Goal: Check status: Check status

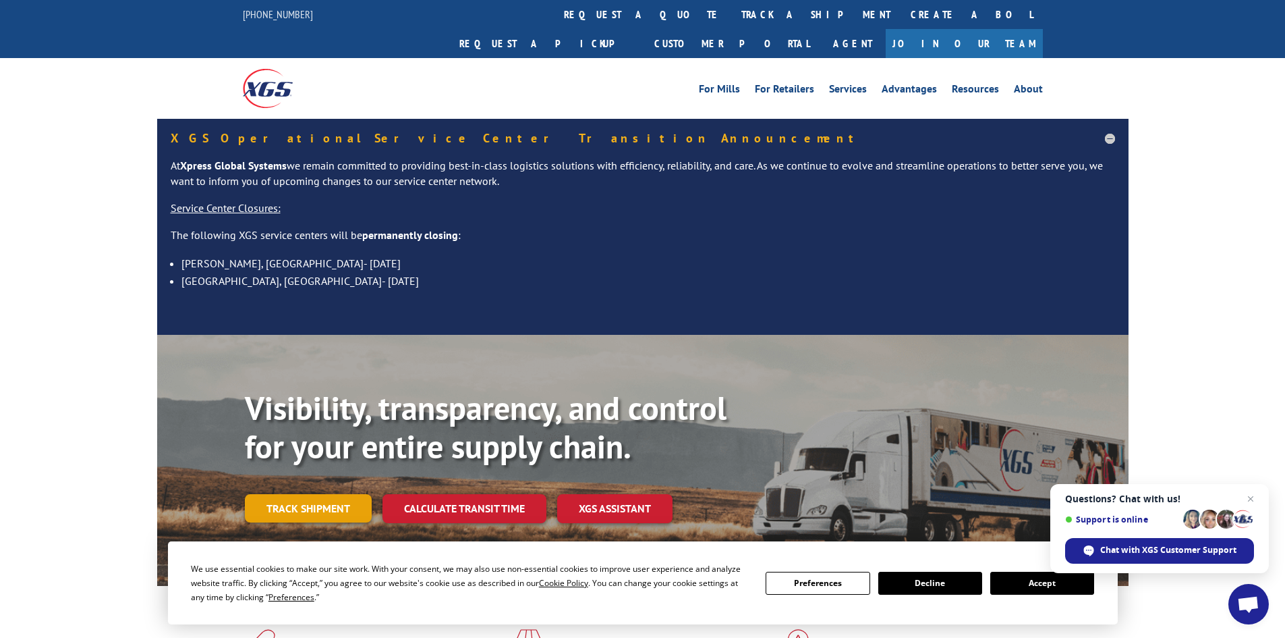
click at [283, 494] on link "Track shipment" at bounding box center [308, 508] width 127 height 28
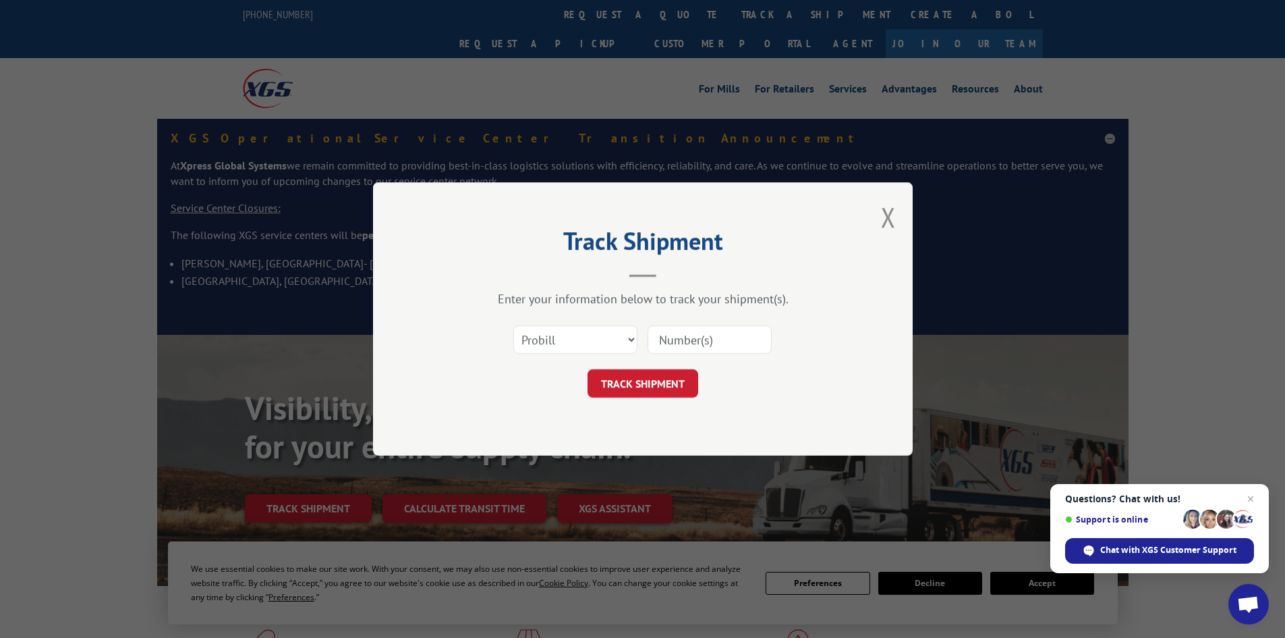
click at [730, 343] on input at bounding box center [710, 339] width 124 height 28
click at [681, 337] on input "510640" at bounding box center [710, 339] width 124 height 28
type input "5108640"
click button "TRACK SHIPMENT" at bounding box center [643, 383] width 111 height 28
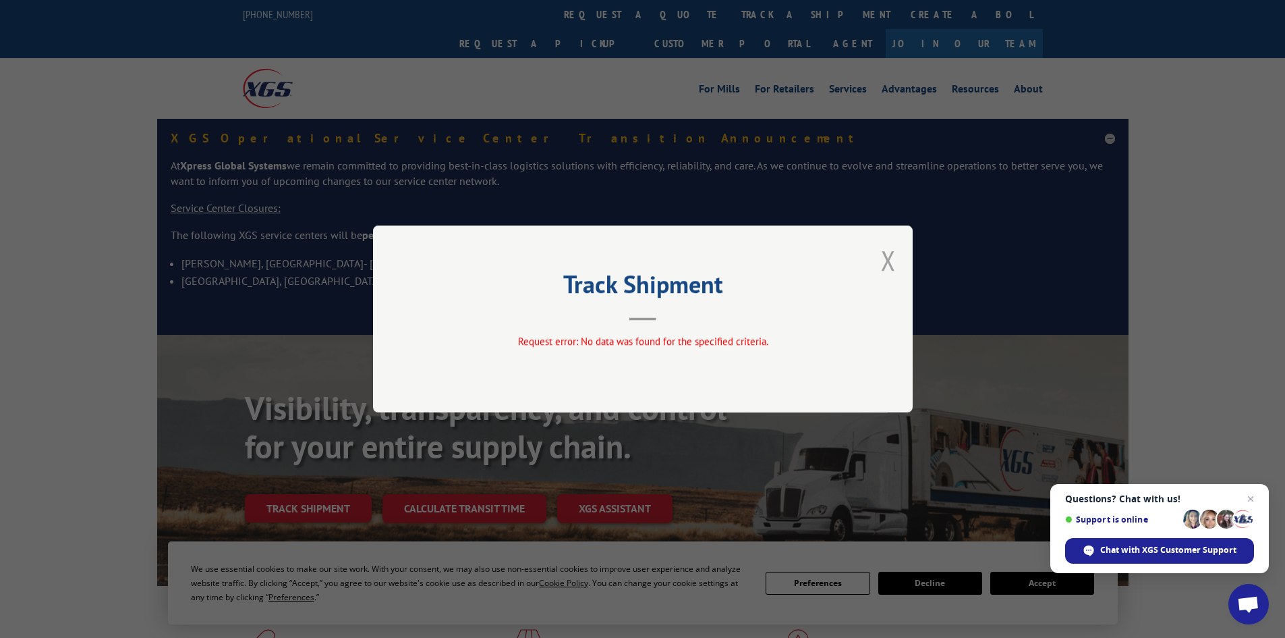
click at [895, 265] on button "Close modal" at bounding box center [888, 260] width 15 height 36
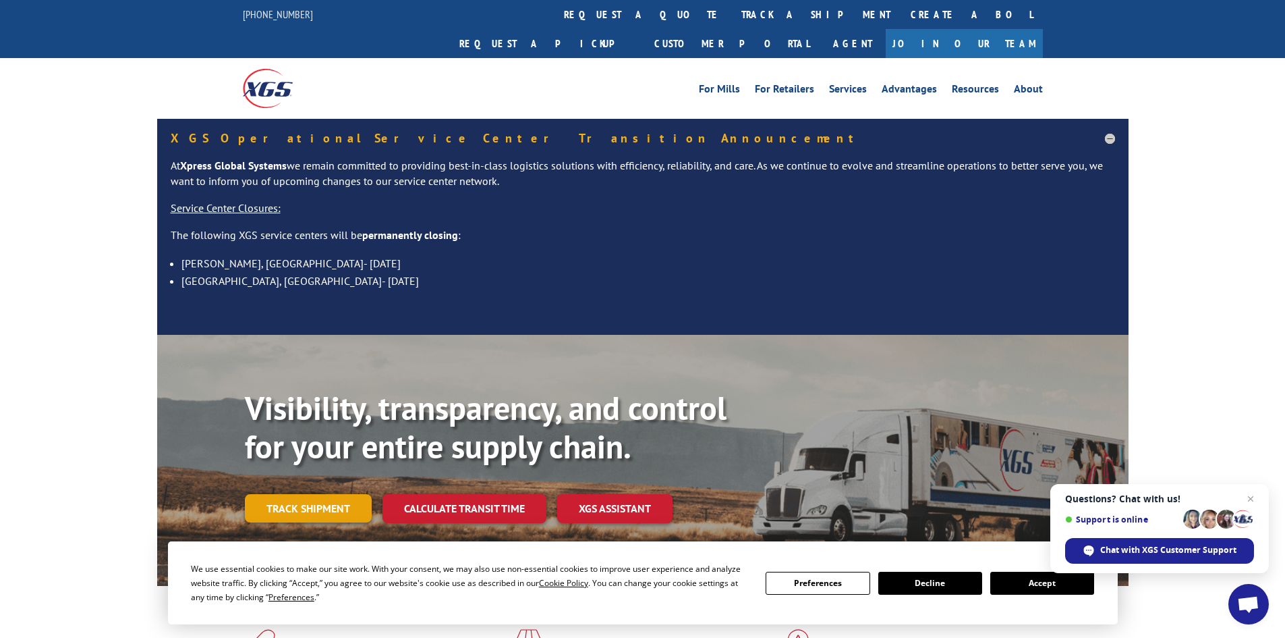
click at [303, 494] on link "Track shipment" at bounding box center [308, 508] width 127 height 28
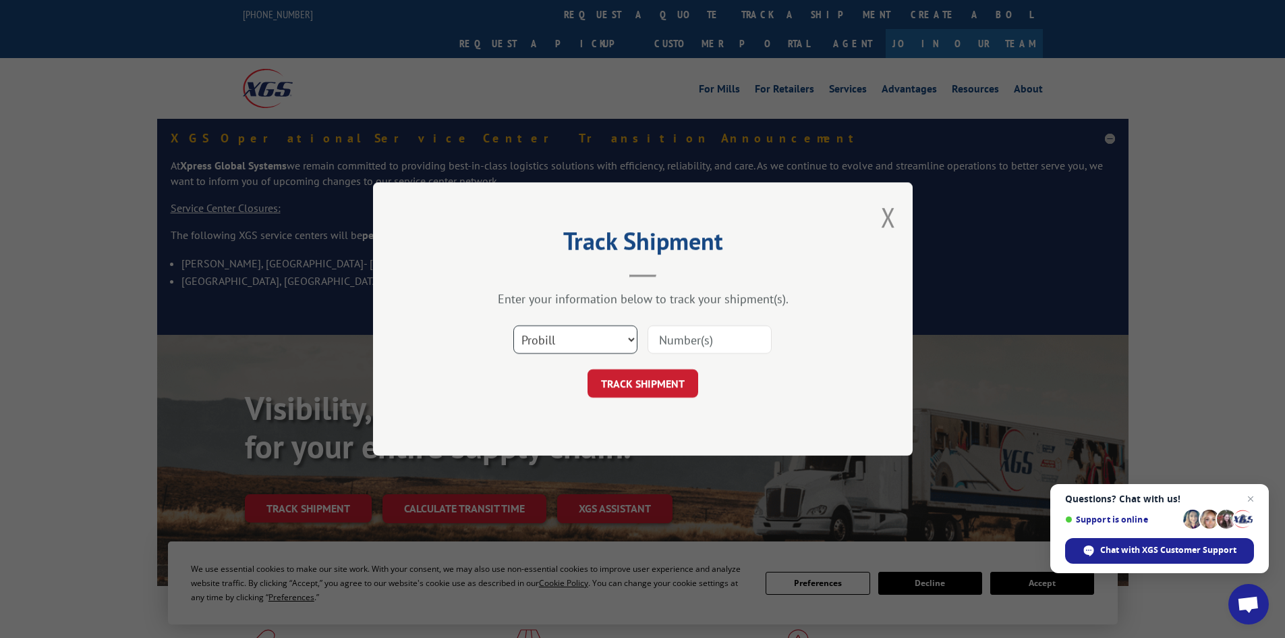
click at [547, 345] on select "Select category... Probill BOL PO" at bounding box center [576, 339] width 124 height 28
select select "bol"
click at [514, 325] on select "Select category... Probill BOL PO" at bounding box center [576, 339] width 124 height 28
click at [701, 338] on input at bounding box center [710, 339] width 124 height 28
type input "5108640"
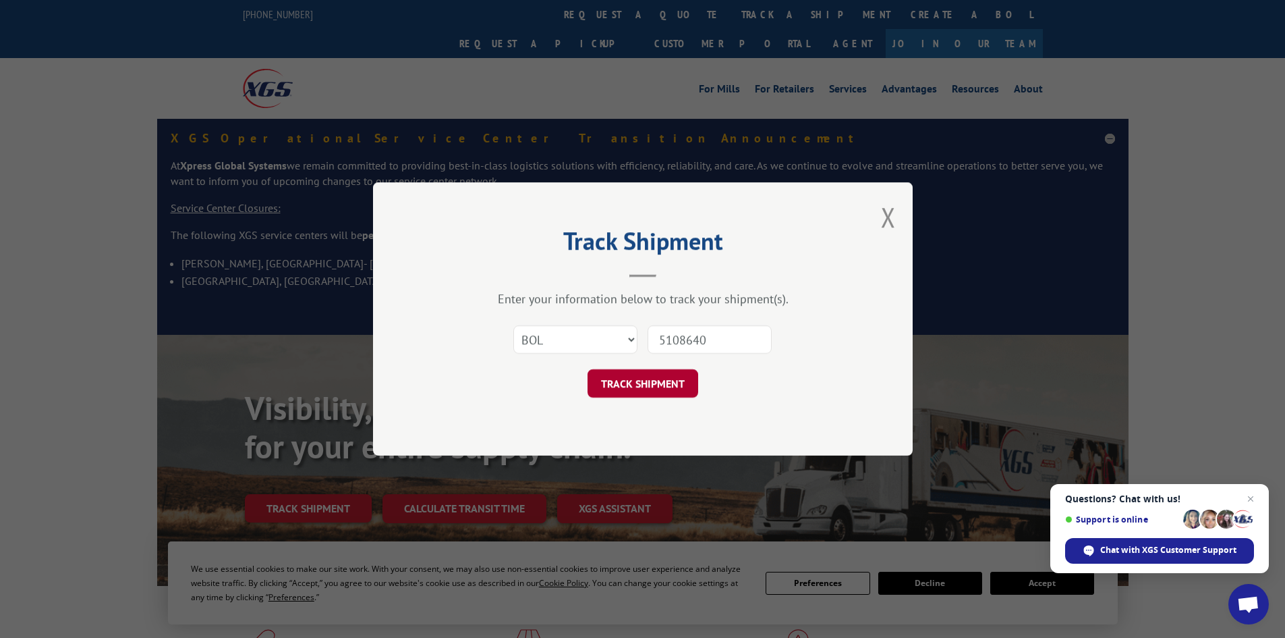
click at [684, 379] on button "TRACK SHIPMENT" at bounding box center [643, 383] width 111 height 28
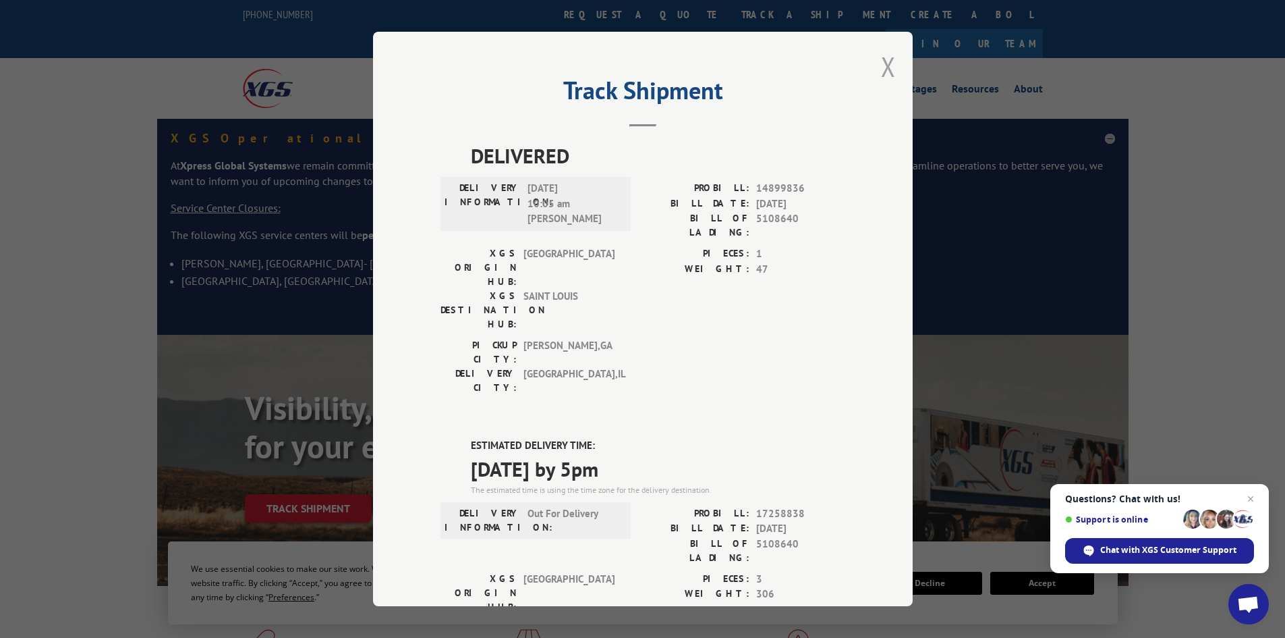
click at [882, 63] on button "Close modal" at bounding box center [888, 67] width 15 height 36
